Goal: Task Accomplishment & Management: Complete application form

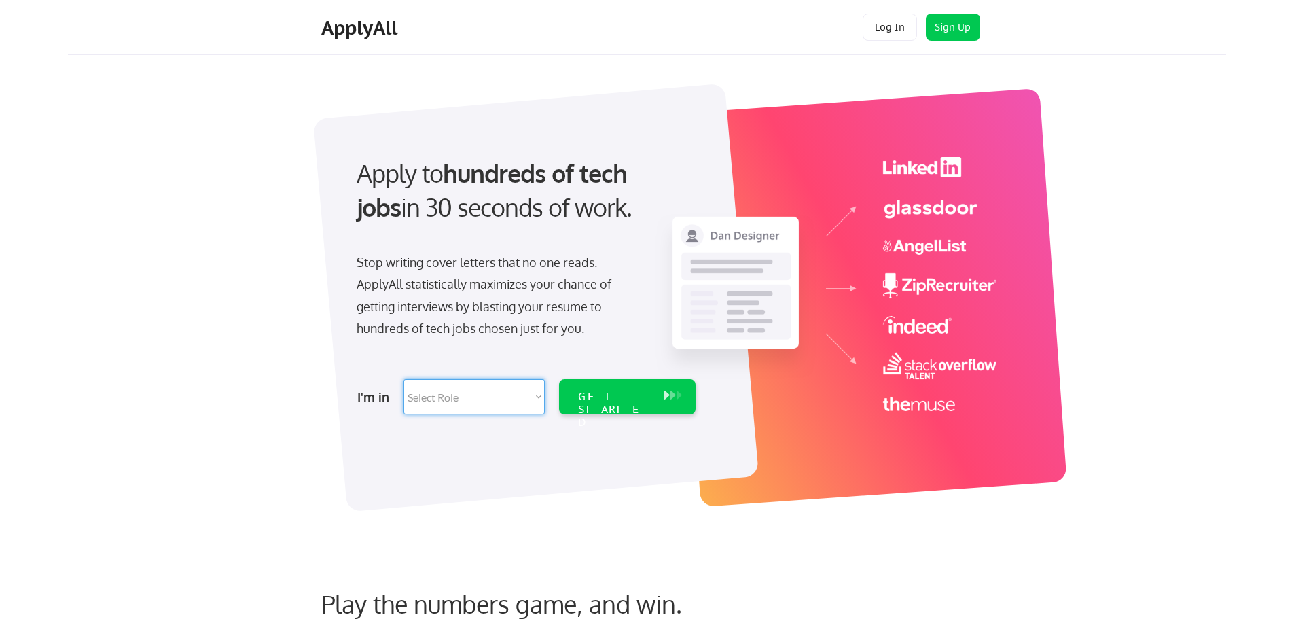
click at [523, 398] on select "Select Role Software Engineering Product Management Customer Success Sales UI/U…" at bounding box center [473, 396] width 141 height 35
select select ""technical_project_program_mgmt""
click at [403, 379] on select "Select Role Software Engineering Product Management Customer Success Sales UI/U…" at bounding box center [473, 396] width 141 height 35
select select ""technical_project_program_mgmt""
click at [616, 399] on div "GET STARTED" at bounding box center [614, 409] width 73 height 39
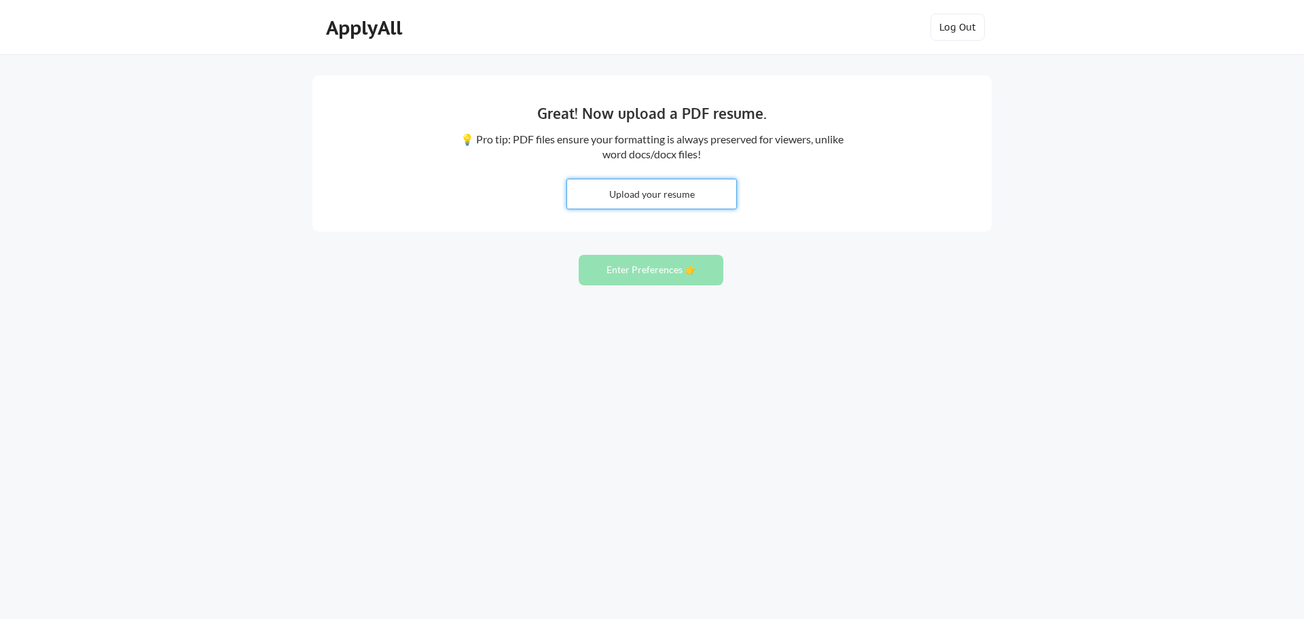
click at [653, 198] on input "file" at bounding box center [651, 193] width 169 height 29
type input "C:\fakepath\[PERSON_NAME] ENG - Digital Innovation & Transformation Manager.pdf"
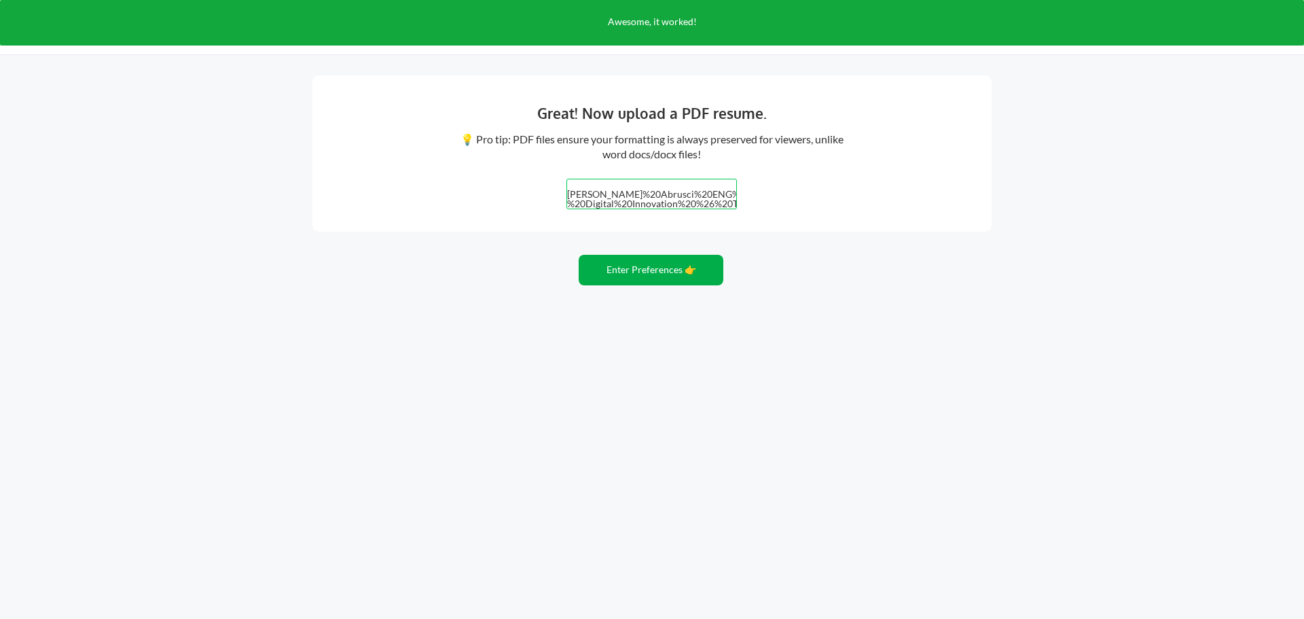
click at [653, 268] on button "Enter Preferences 👉" at bounding box center [651, 270] width 145 height 31
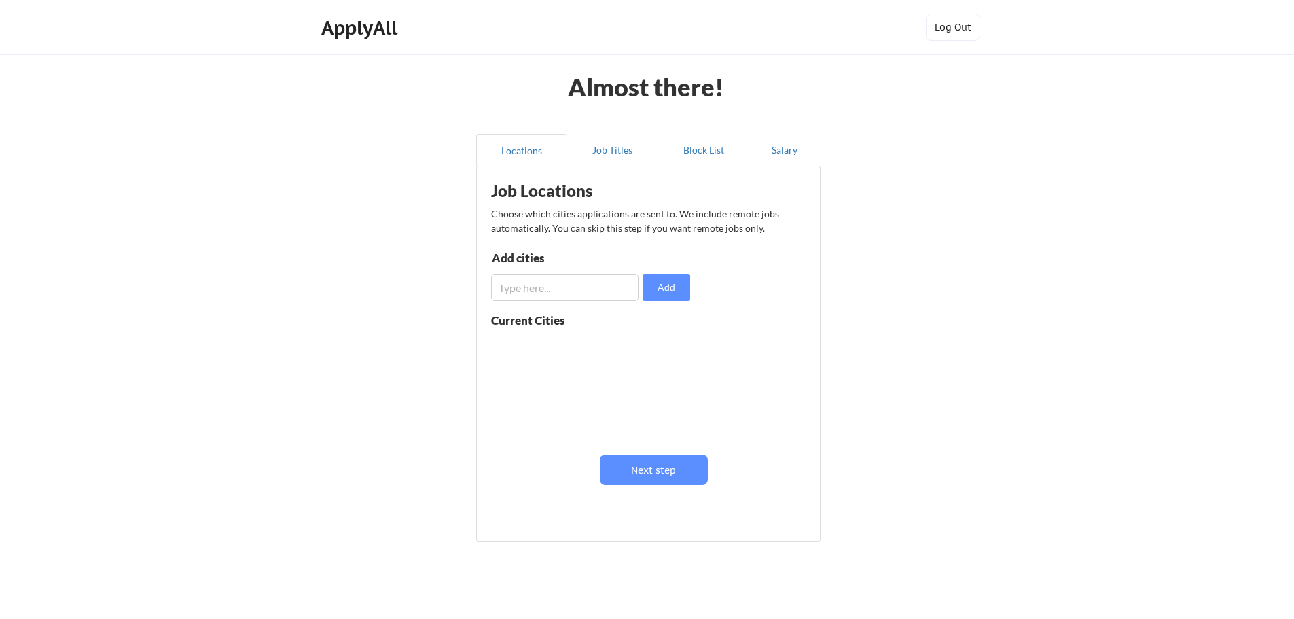
click at [567, 292] on input "input" at bounding box center [564, 287] width 147 height 27
type input "milano"
click at [661, 289] on button "Add" at bounding box center [666, 287] width 48 height 27
click at [600, 284] on input "input" at bounding box center [564, 287] width 147 height 27
type input "vasto"
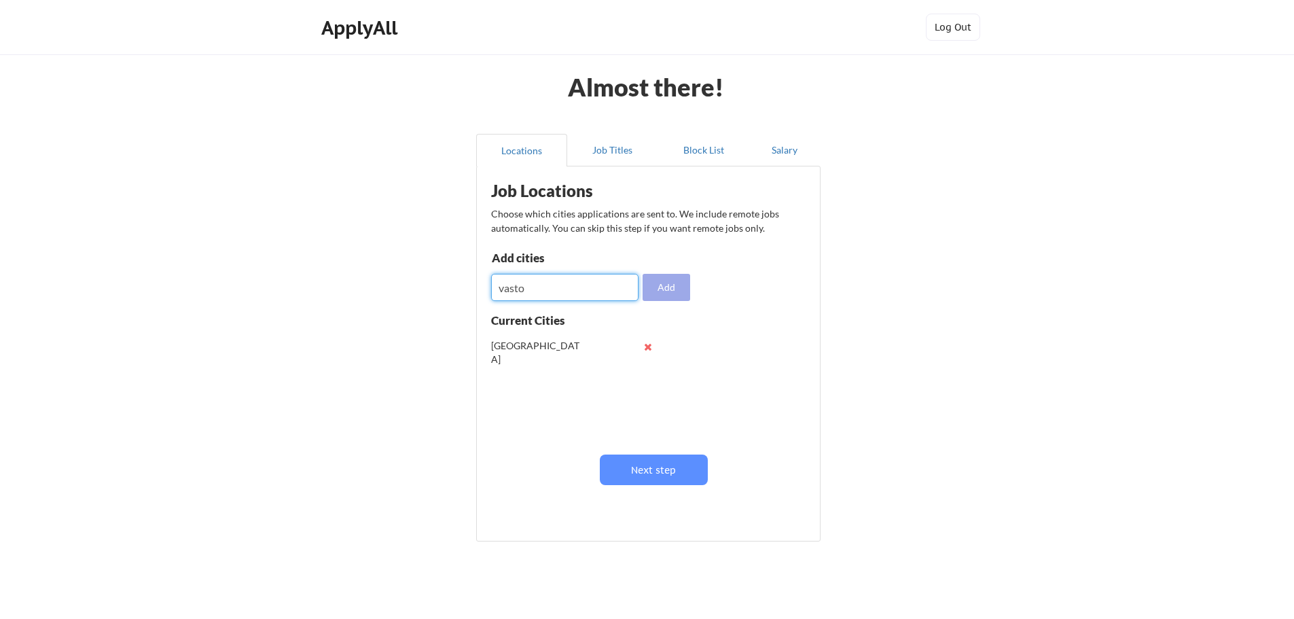
click at [657, 293] on button "Add" at bounding box center [666, 287] width 48 height 27
click at [658, 488] on div "Job Locations Choose which cities applications are sent to. We include remote j…" at bounding box center [650, 348] width 335 height 351
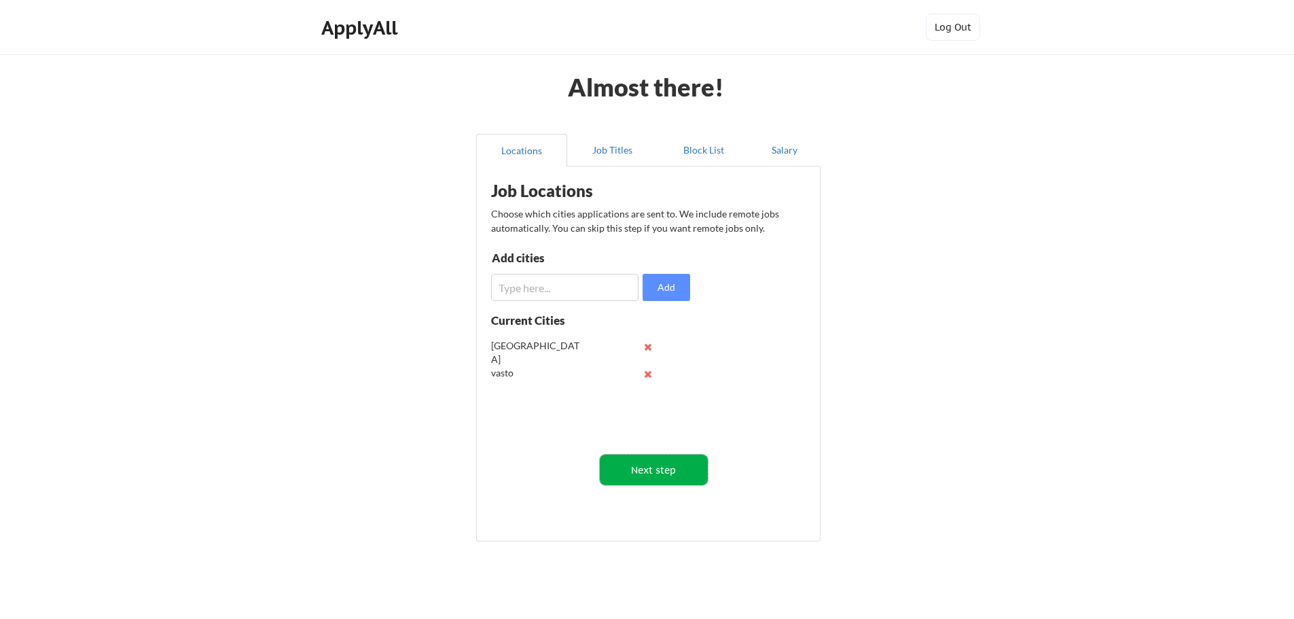
click at [658, 470] on button "Next step" at bounding box center [654, 469] width 108 height 31
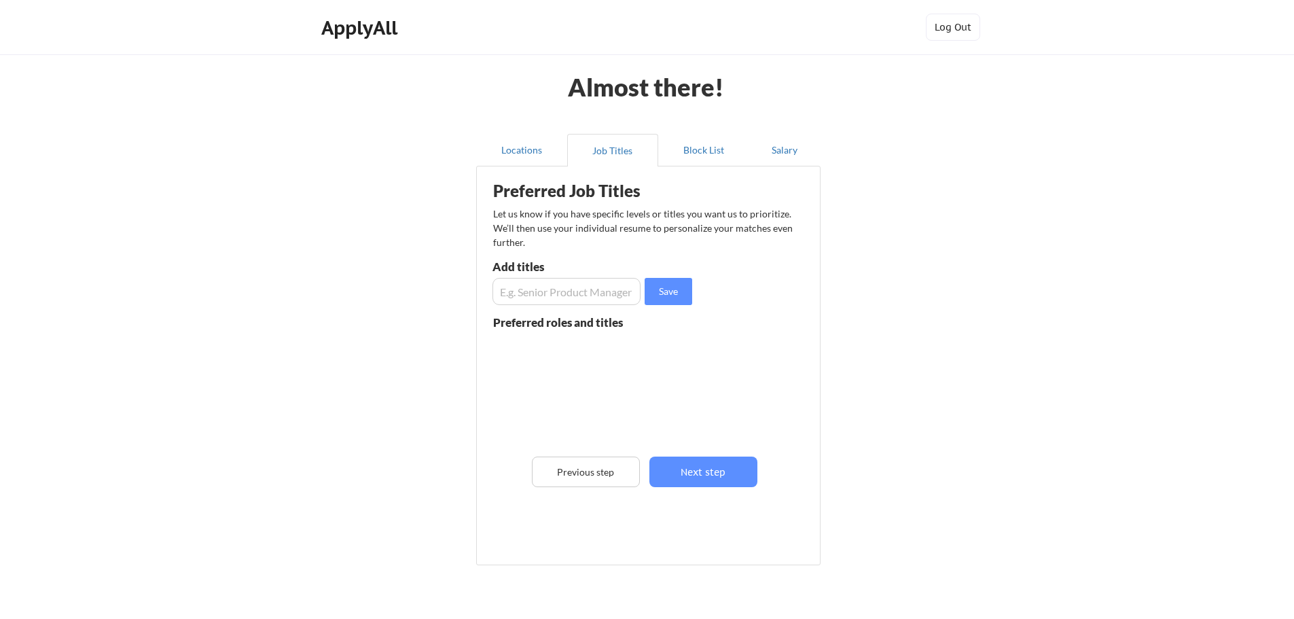
click at [589, 289] on input "input" at bounding box center [566, 291] width 148 height 27
type input "Agile Coach"
click at [659, 293] on button "Save" at bounding box center [668, 291] width 48 height 27
click at [543, 281] on input "input" at bounding box center [566, 291] width 148 height 27
type input "é"
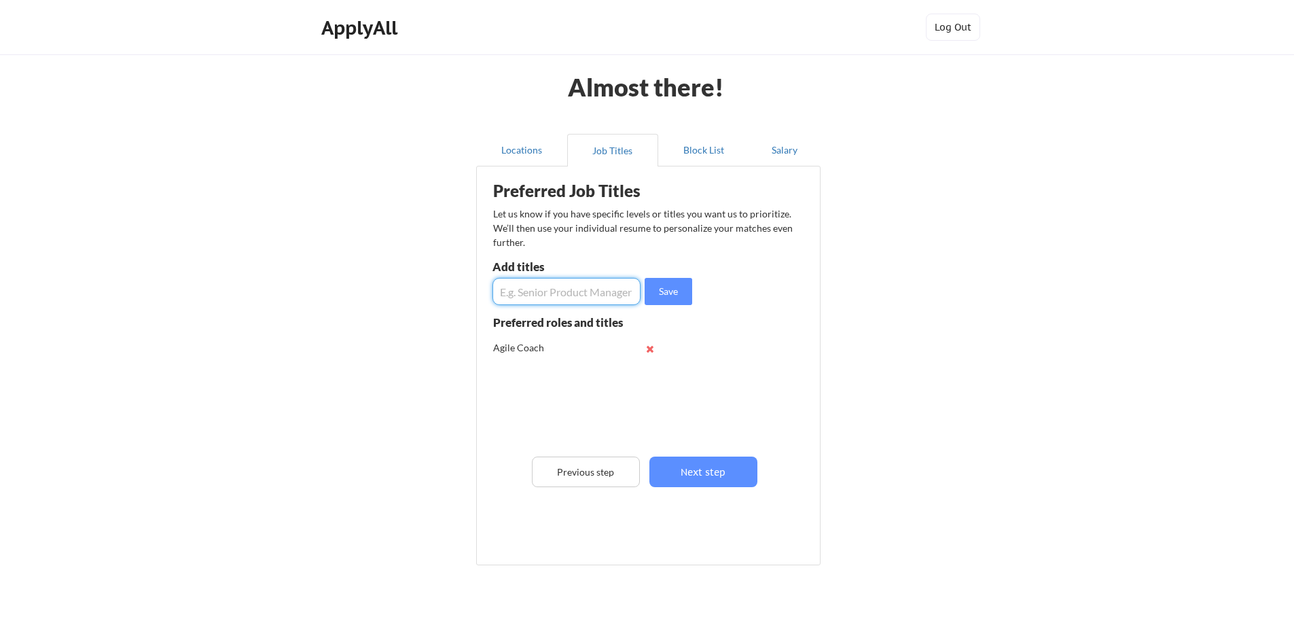
type input "P"
type input "Senior Manager"
click at [678, 286] on button "Save" at bounding box center [668, 291] width 48 height 27
click at [608, 280] on input "input" at bounding box center [566, 291] width 148 height 27
type input "Digital transformation"
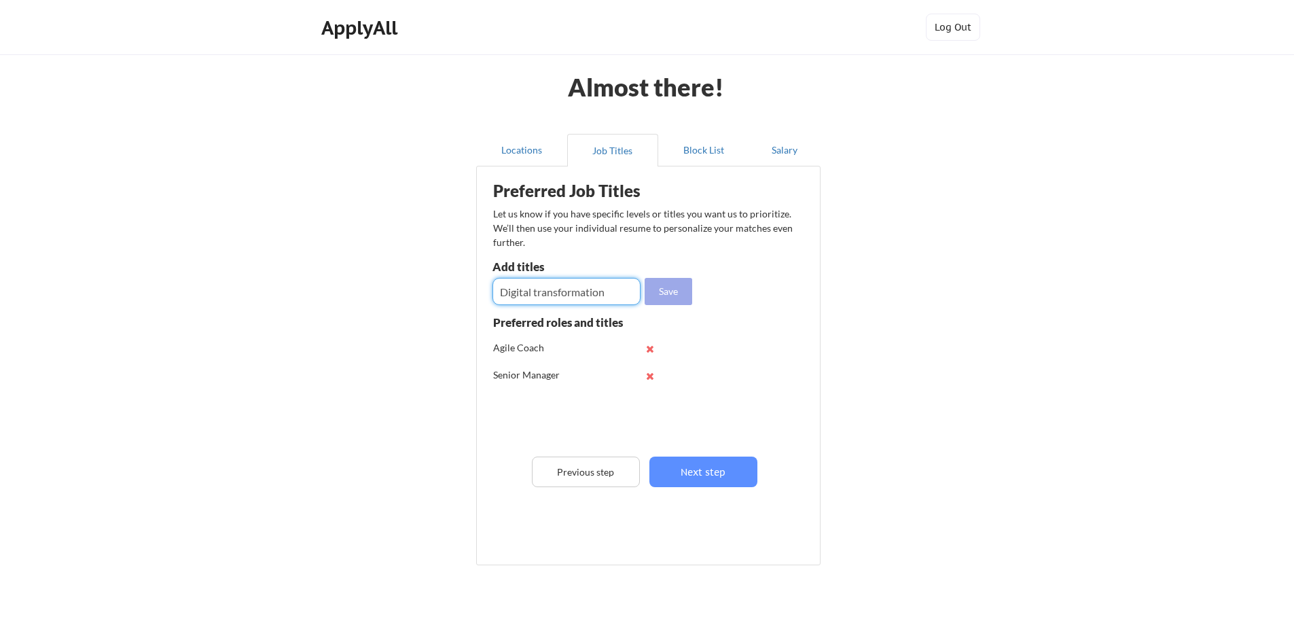
click at [660, 295] on button "Save" at bounding box center [668, 291] width 48 height 27
click at [562, 297] on input "input" at bounding box center [566, 291] width 148 height 27
type input "Project Manager"
click at [682, 296] on button "Save" at bounding box center [668, 291] width 48 height 27
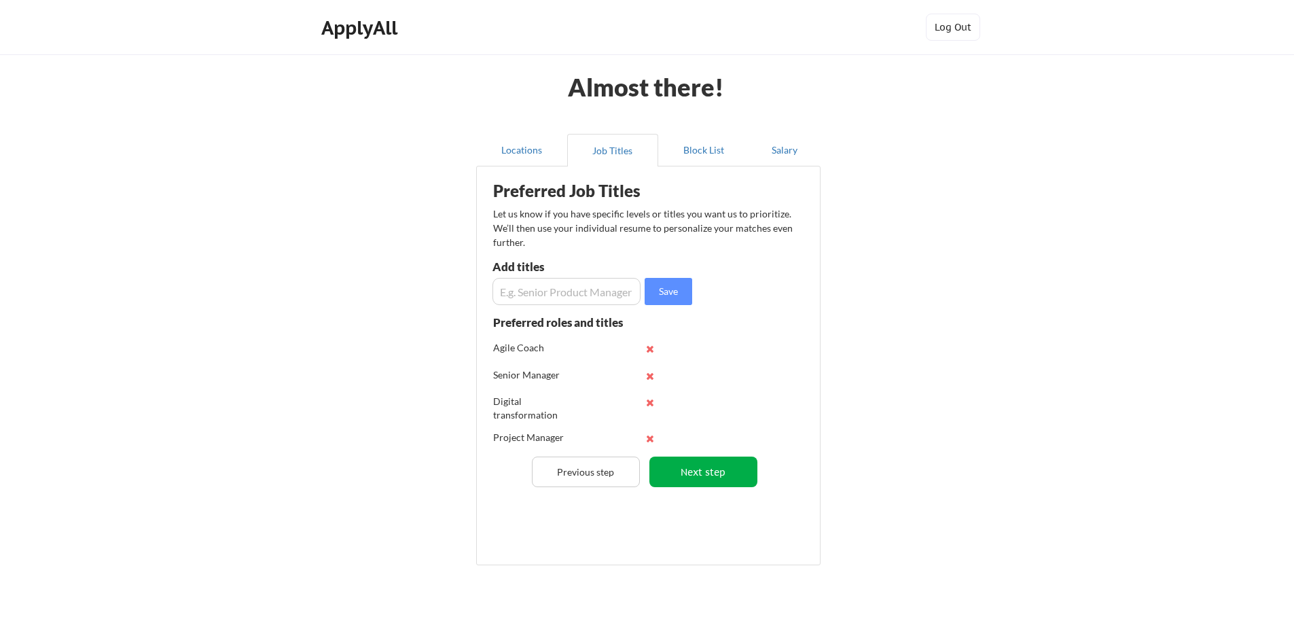
click at [738, 462] on button "Next step" at bounding box center [703, 471] width 108 height 31
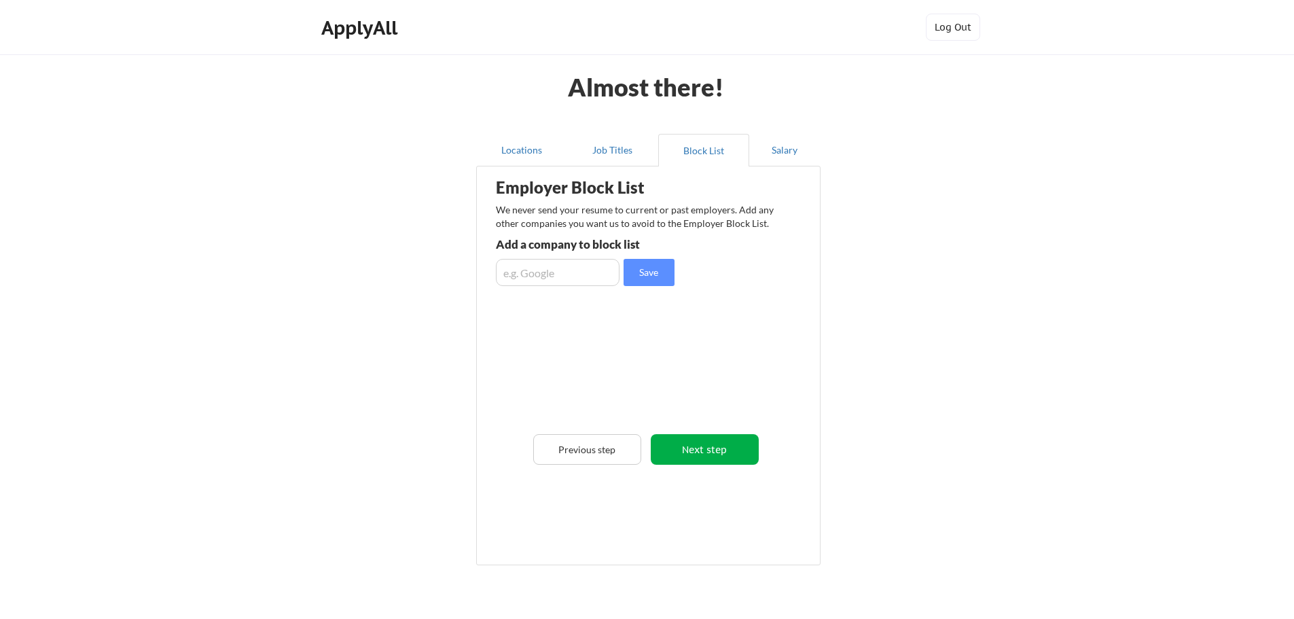
click at [712, 445] on button "Next step" at bounding box center [705, 449] width 108 height 31
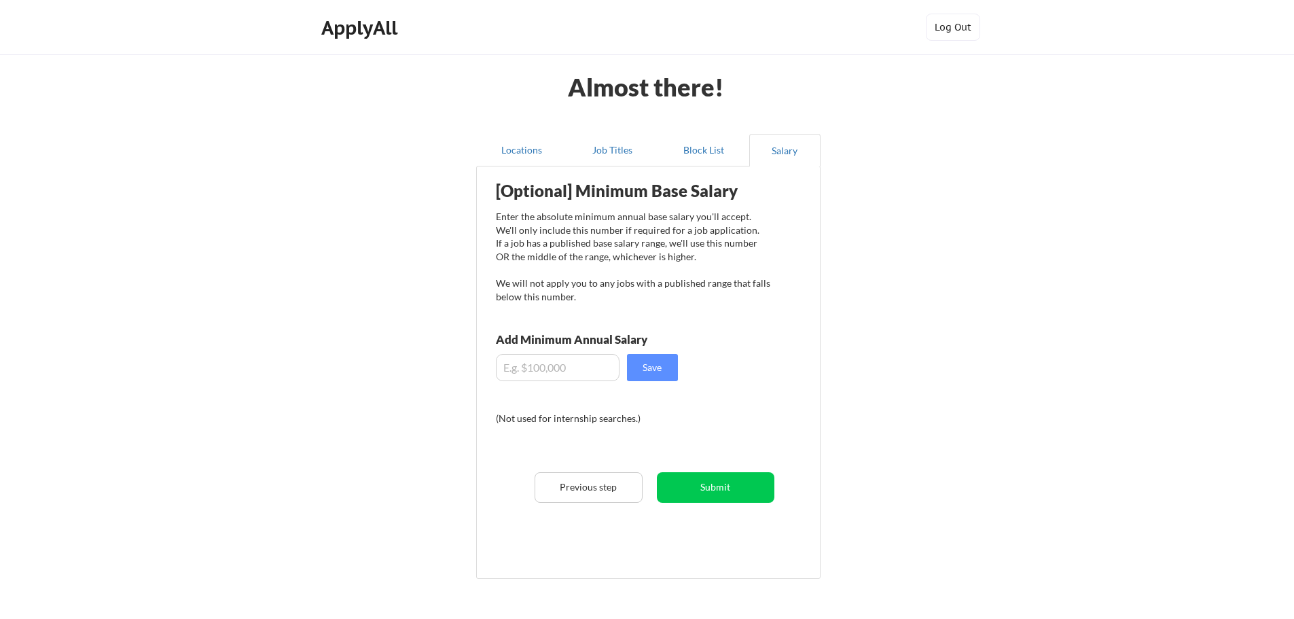
click at [562, 368] on input "input" at bounding box center [558, 367] width 124 height 27
type input "$80,000"
click at [636, 361] on button "Save" at bounding box center [652, 367] width 51 height 27
click at [745, 485] on button "Submit" at bounding box center [715, 487] width 117 height 31
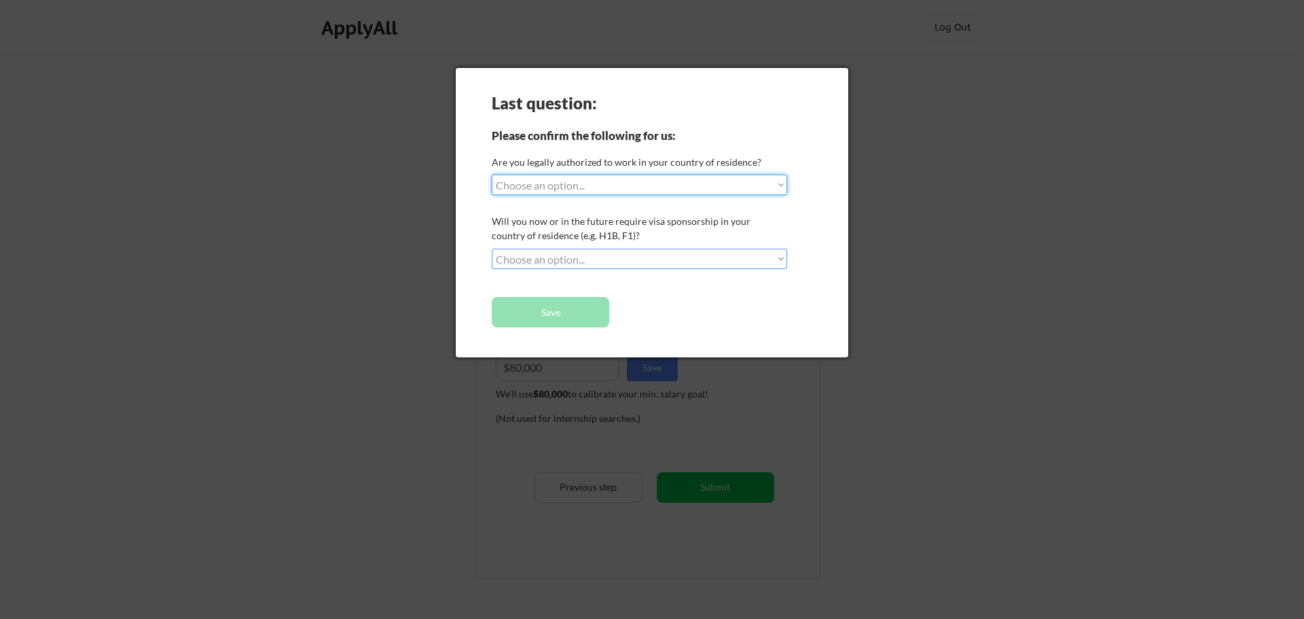
click at [627, 185] on select "Choose an option... Yes, I am a US Citizen Yes, I am a Canadian Citizen Yes, I …" at bounding box center [639, 185] width 295 height 20
click at [845, 273] on div "Last question: Please confirm the following for us: Are you legally authorized …" at bounding box center [652, 212] width 392 height 289
click at [934, 62] on div at bounding box center [652, 309] width 1304 height 619
